Goal: Transaction & Acquisition: Download file/media

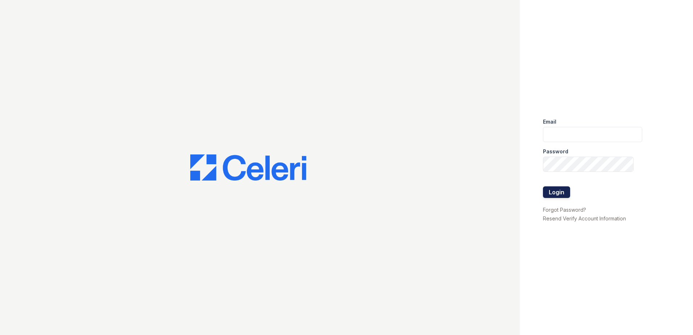
type input "[EMAIL_ADDRESS][DOMAIN_NAME]"
click at [560, 192] on button "Login" at bounding box center [556, 192] width 27 height 12
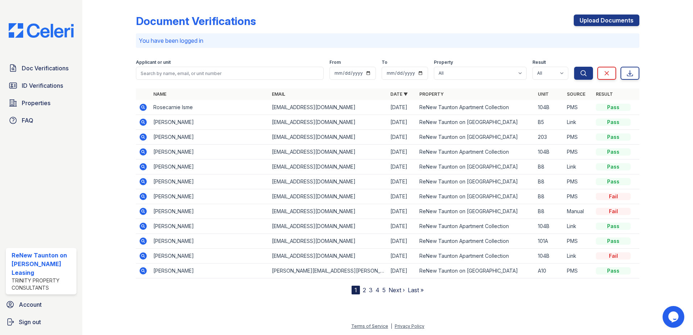
click at [146, 121] on icon at bounding box center [143, 122] width 7 height 7
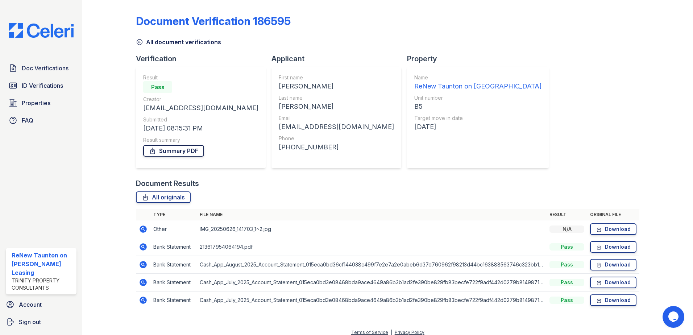
click at [174, 154] on link "Summary PDF" at bounding box center [173, 151] width 61 height 12
click at [148, 197] on icon at bounding box center [145, 197] width 7 height 7
click at [604, 299] on link "Download" at bounding box center [613, 300] width 46 height 12
click at [605, 282] on link "Download" at bounding box center [613, 283] width 46 height 12
click at [615, 266] on link "Download" at bounding box center [613, 265] width 46 height 12
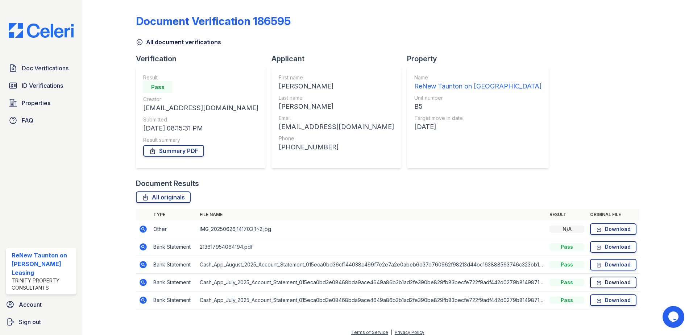
click at [600, 283] on link "Download" at bounding box center [613, 283] width 46 height 12
